Goal: Task Accomplishment & Management: Manage account settings

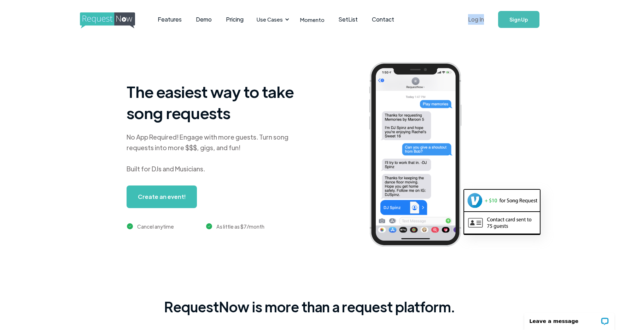
click at [476, 20] on link "Log In" at bounding box center [476, 19] width 30 height 25
